Goal: Transaction & Acquisition: Purchase product/service

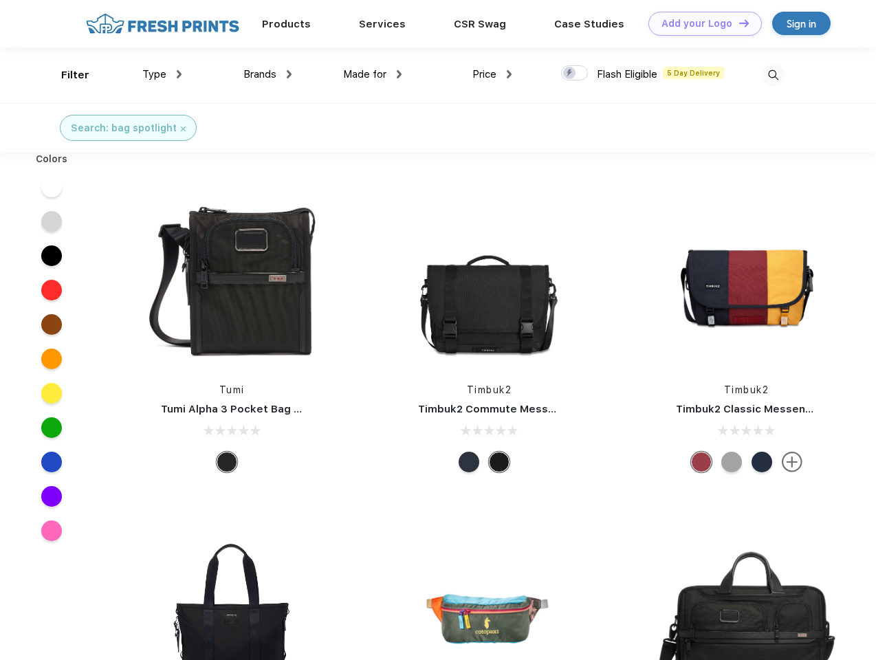
scroll to position [1, 0]
click at [700, 23] on link "Add your Logo Design Tool" at bounding box center [705, 24] width 113 height 24
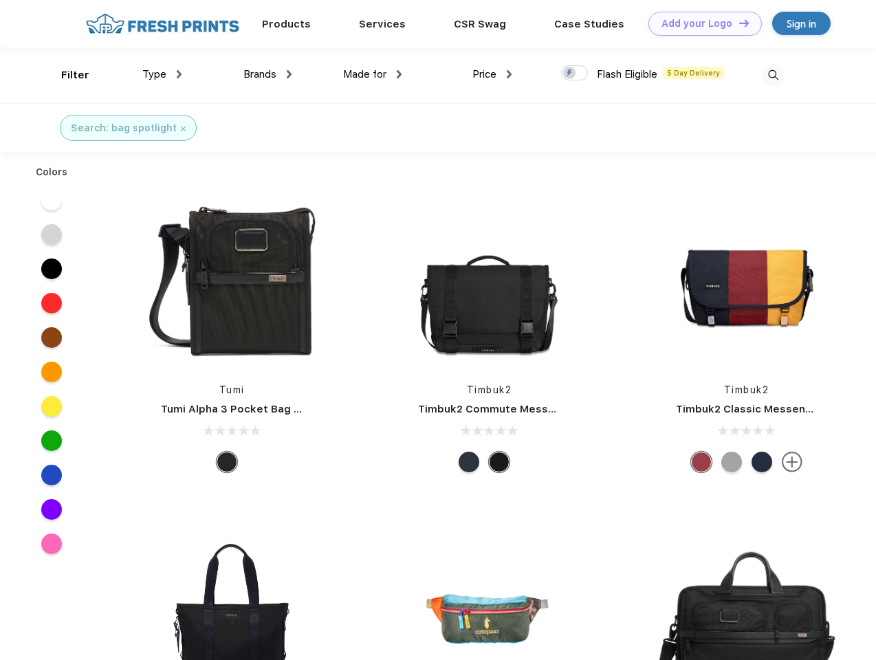
click at [0, 0] on div "Design Tool" at bounding box center [0, 0] width 0 height 0
click at [738, 23] on link "Add your Logo Design Tool" at bounding box center [705, 24] width 113 height 24
click at [66, 75] on div "Filter" at bounding box center [75, 75] width 28 height 16
click at [162, 74] on span "Type" at bounding box center [154, 74] width 24 height 12
click at [268, 74] on span "Brands" at bounding box center [259, 74] width 33 height 12
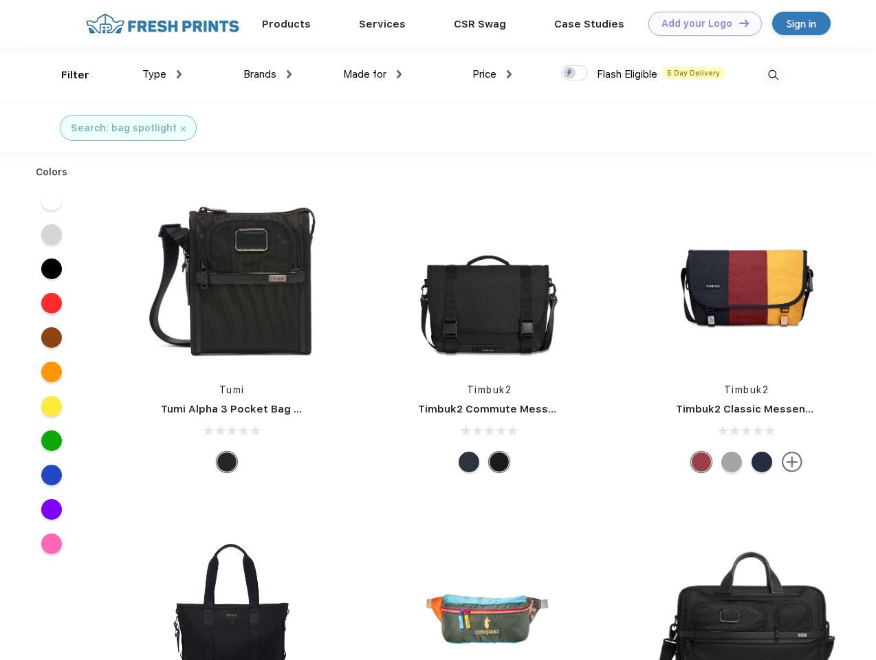
click at [373, 74] on span "Made for" at bounding box center [364, 74] width 43 height 12
click at [492, 74] on span "Price" at bounding box center [485, 74] width 24 height 12
click at [575, 74] on div at bounding box center [574, 72] width 27 height 15
click at [570, 74] on input "checkbox" at bounding box center [565, 69] width 9 height 9
click at [773, 75] on img at bounding box center [773, 75] width 23 height 23
